Goal: Information Seeking & Learning: Learn about a topic

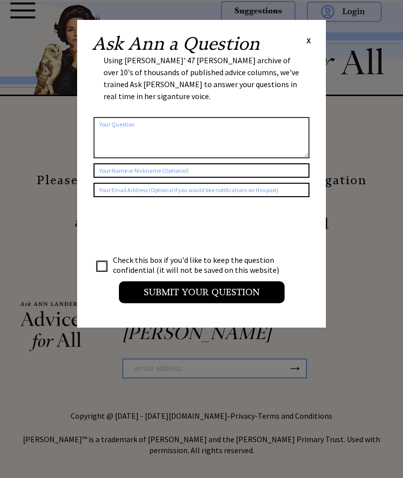
click at [309, 36] on span "X" at bounding box center [309, 40] width 4 height 10
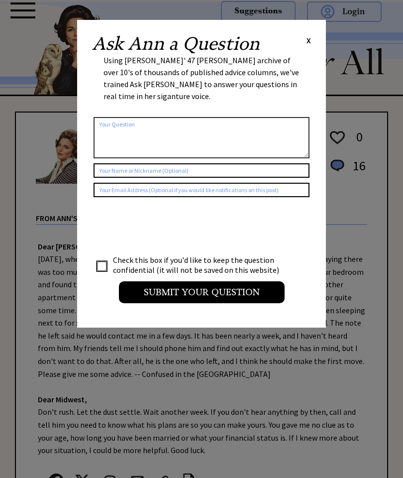
click at [311, 36] on span "X" at bounding box center [309, 40] width 4 height 10
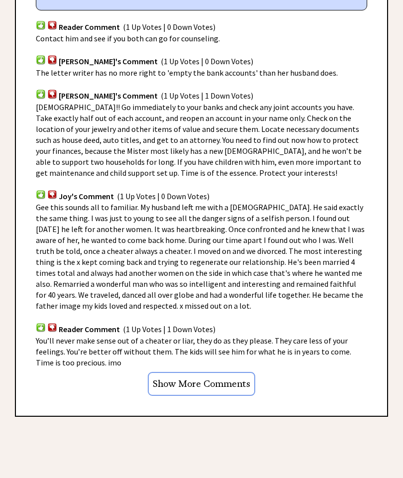
scroll to position [601, 0]
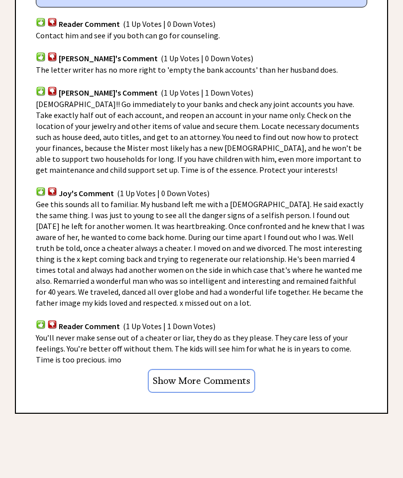
click at [232, 376] on input "Show More Comments" at bounding box center [202, 382] width 108 height 24
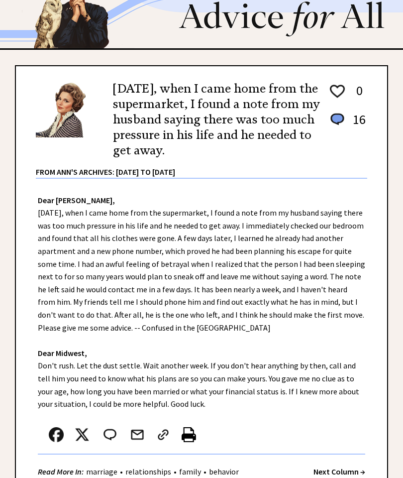
scroll to position [0, 0]
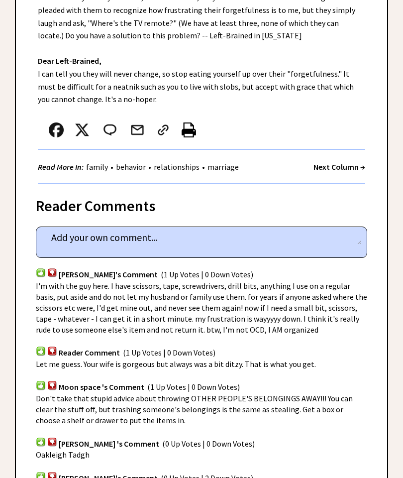
scroll to position [366, 0]
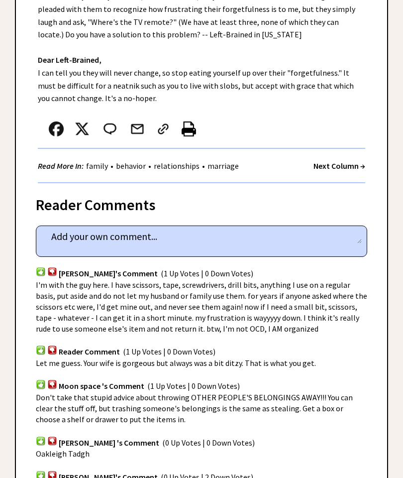
click at [290, 392] on span "Don't take that stupid advice about throwing OTHER PEOPLE'S BELONGINGS AWAY!!! …" at bounding box center [194, 408] width 317 height 32
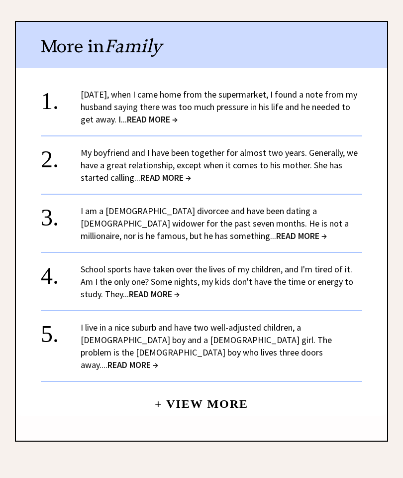
scroll to position [1001, 0]
click at [184, 172] on span "READ MORE →" at bounding box center [165, 176] width 51 height 11
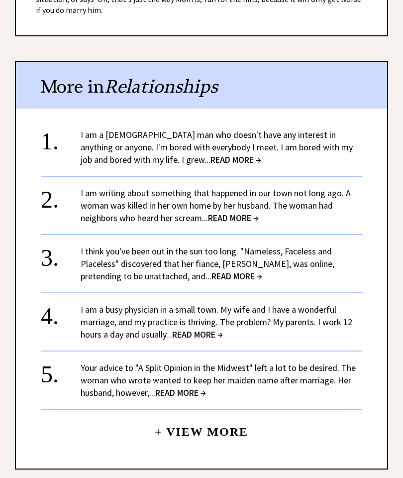
scroll to position [847, 0]
click at [212, 270] on span "READ MORE →" at bounding box center [237, 275] width 51 height 11
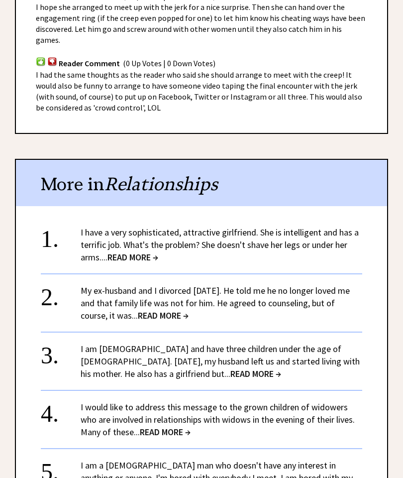
scroll to position [656, 0]
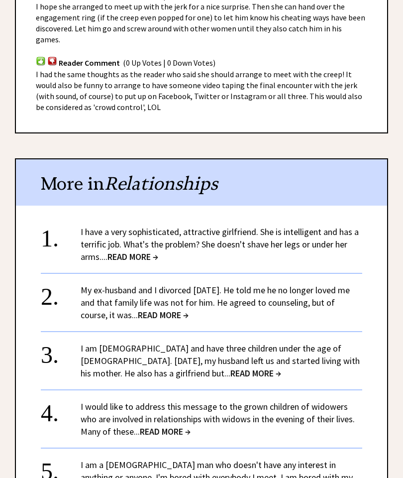
click at [166, 285] on link "My ex-husband and I divorced [DATE]. He told me he no longer loved me and that …" at bounding box center [215, 303] width 269 height 36
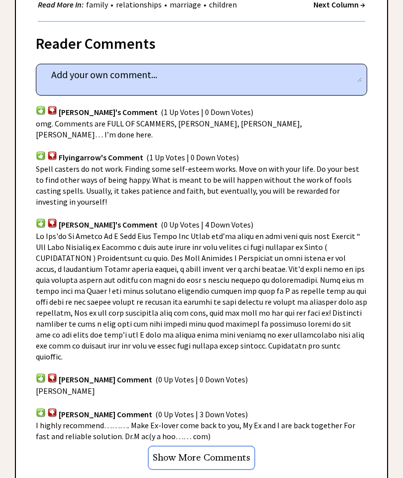
scroll to position [565, 0]
click at [222, 446] on input "Show More Comments" at bounding box center [202, 458] width 108 height 24
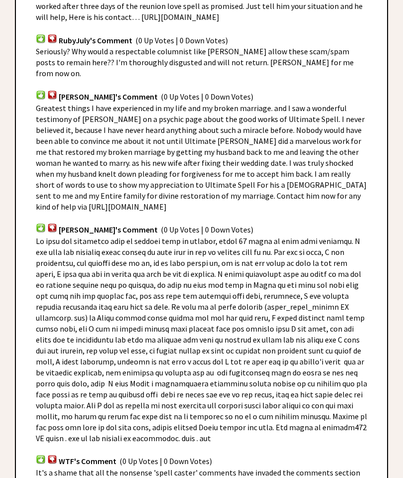
scroll to position [1335, 0]
